Goal: Transaction & Acquisition: Purchase product/service

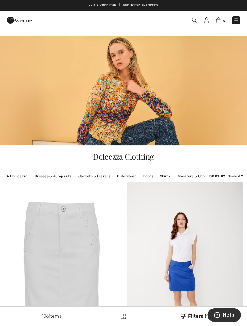
click at [148, 177] on link "Pants" at bounding box center [148, 176] width 16 height 8
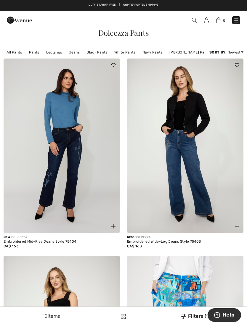
click at [76, 185] on img at bounding box center [62, 146] width 116 height 175
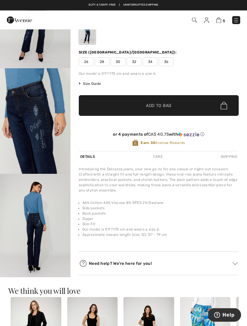
scroll to position [66, 0]
click at [191, 183] on div "Introducing the Dolcezza jeans, your new go-to for any casual or night-out occa…" at bounding box center [159, 180] width 160 height 27
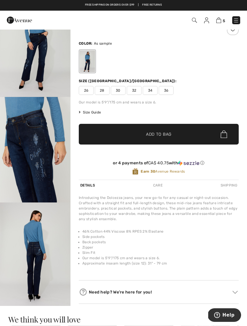
scroll to position [32, 0]
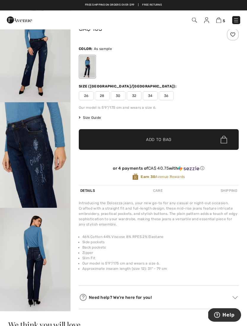
click at [88, 118] on span "Size Guide" at bounding box center [90, 117] width 22 height 5
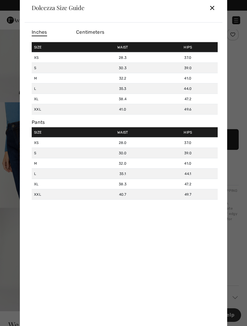
click at [95, 29] on span "Centimeters" at bounding box center [90, 32] width 28 height 6
click at [214, 4] on div "✕" at bounding box center [212, 7] width 6 height 12
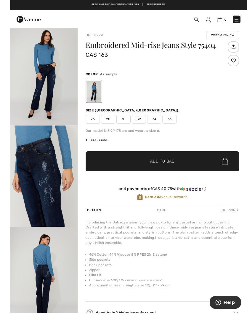
scroll to position [29, 0]
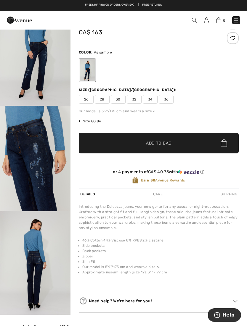
click at [152, 101] on span "34" at bounding box center [150, 99] width 15 height 9
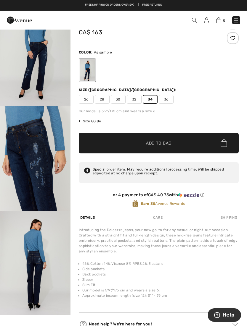
click at [167, 102] on span "36" at bounding box center [166, 99] width 15 height 9
click at [161, 146] on span "Add to Bag" at bounding box center [158, 143] width 25 height 6
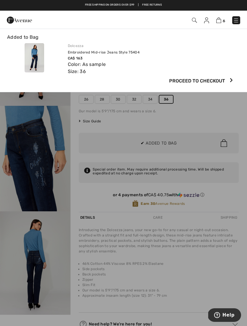
scroll to position [0, 0]
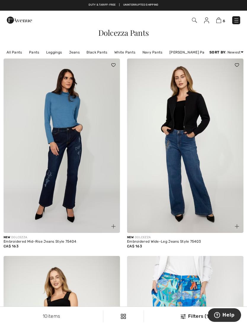
click at [189, 164] on img at bounding box center [185, 146] width 116 height 175
